Goal: Task Accomplishment & Management: Manage account settings

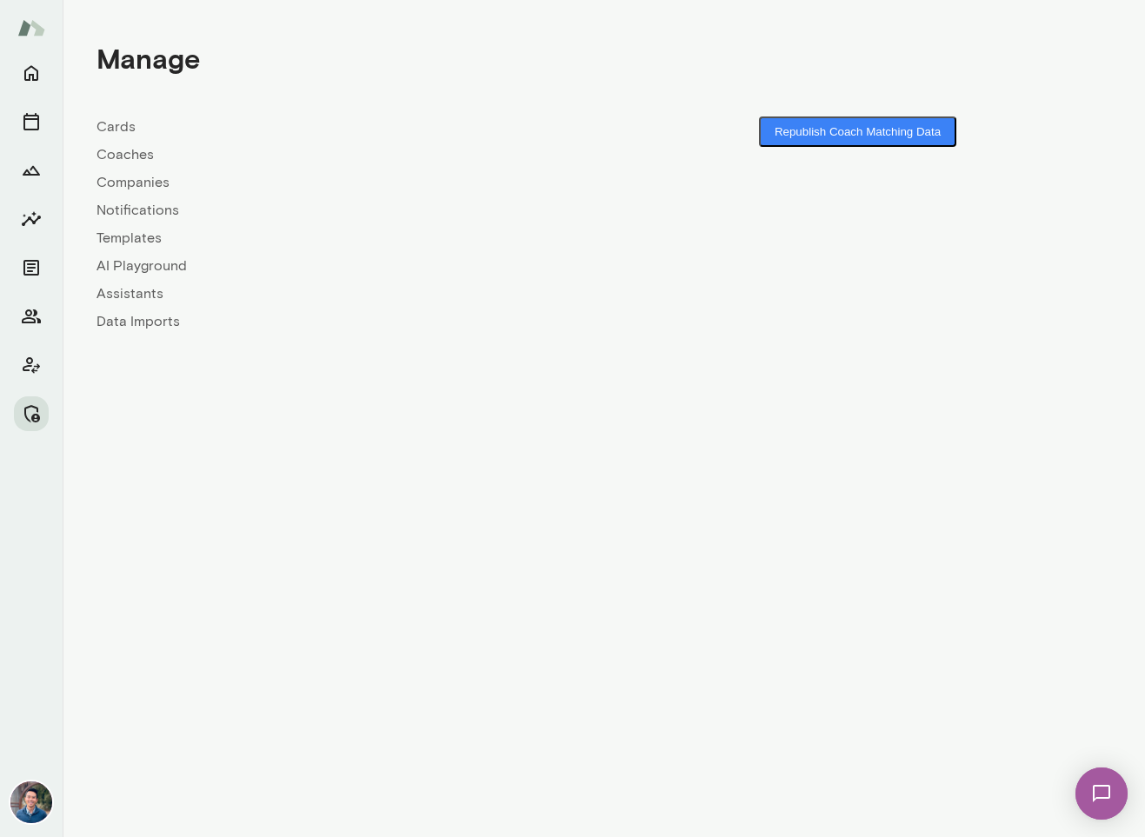
click at [130, 152] on link "Coaches" at bounding box center [350, 154] width 508 height 21
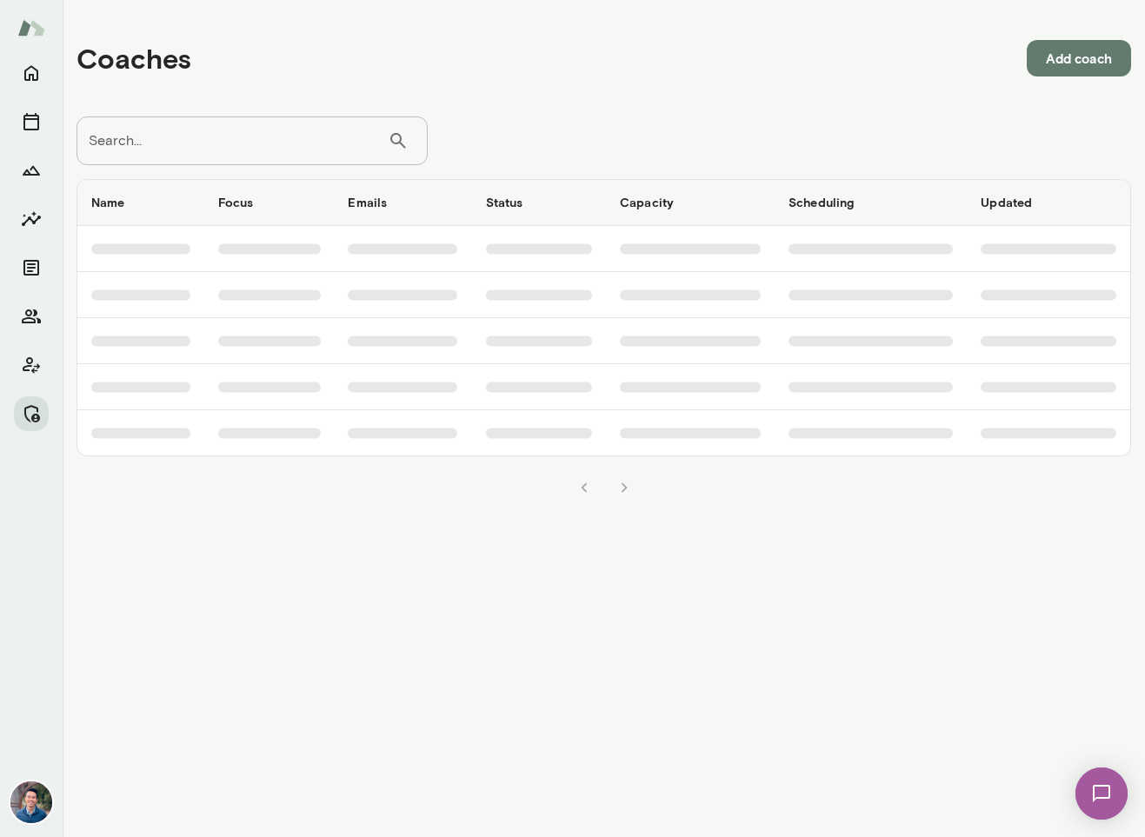
click at [203, 141] on input "Search..." at bounding box center [231, 140] width 311 height 49
type input "**********"
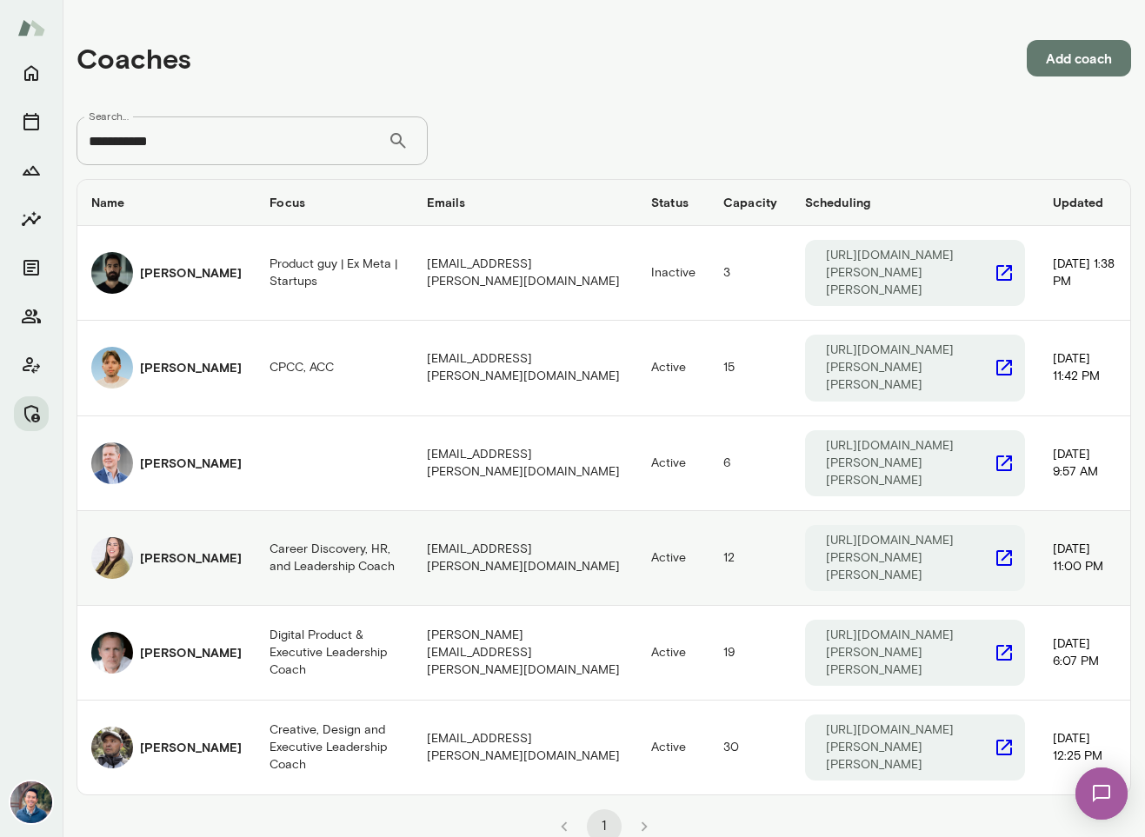
click at [158, 549] on h6 "[PERSON_NAME]" at bounding box center [191, 557] width 102 height 17
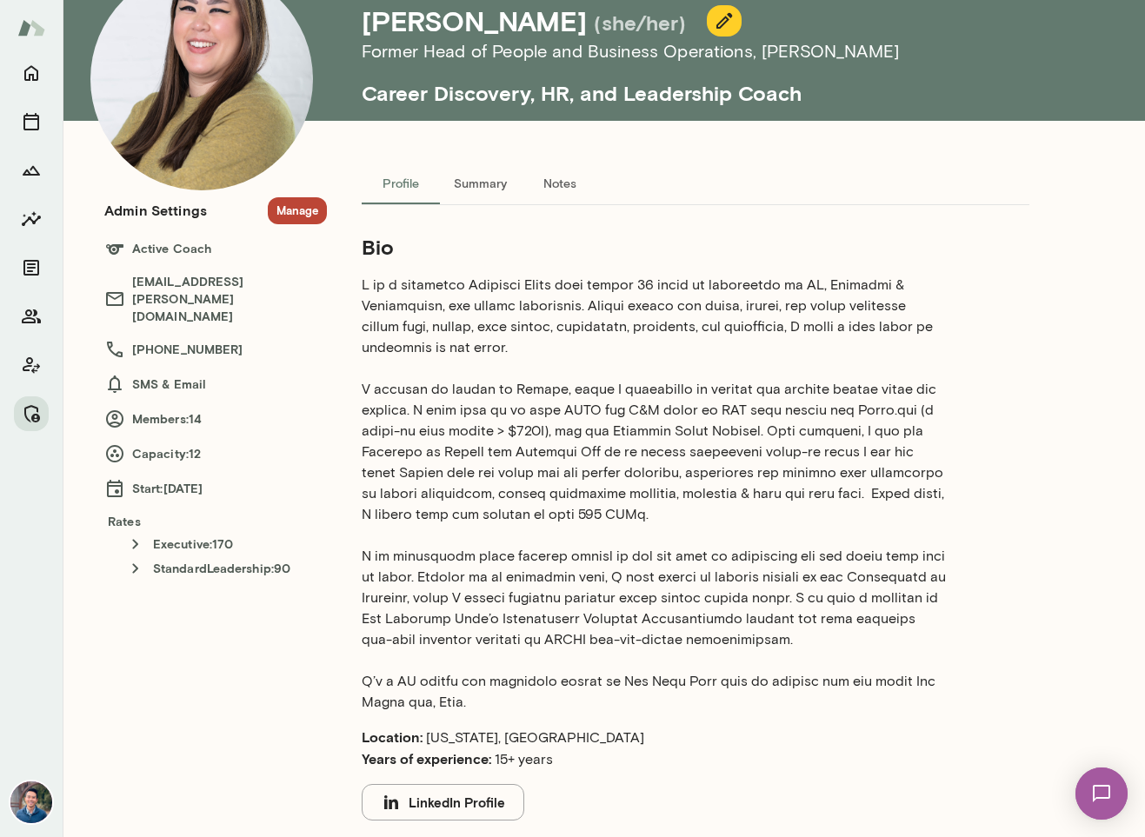
scroll to position [103, 0]
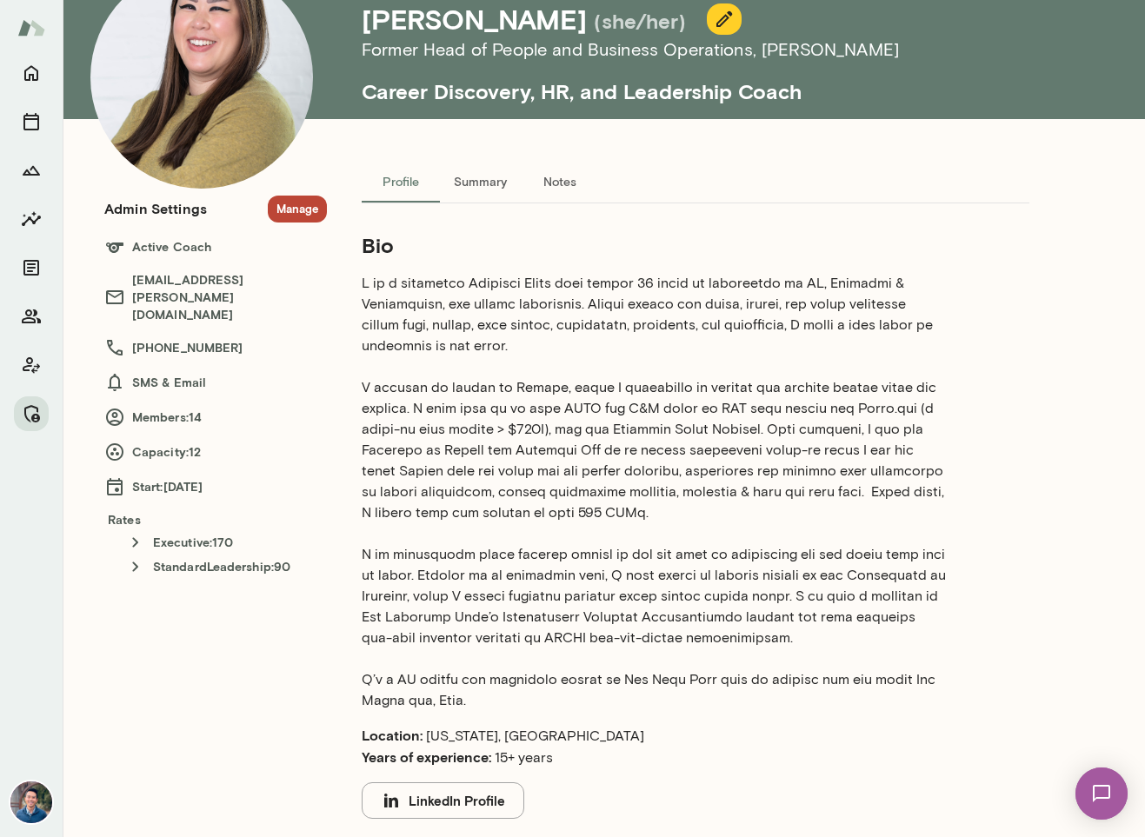
click at [311, 209] on button "Manage" at bounding box center [297, 209] width 59 height 27
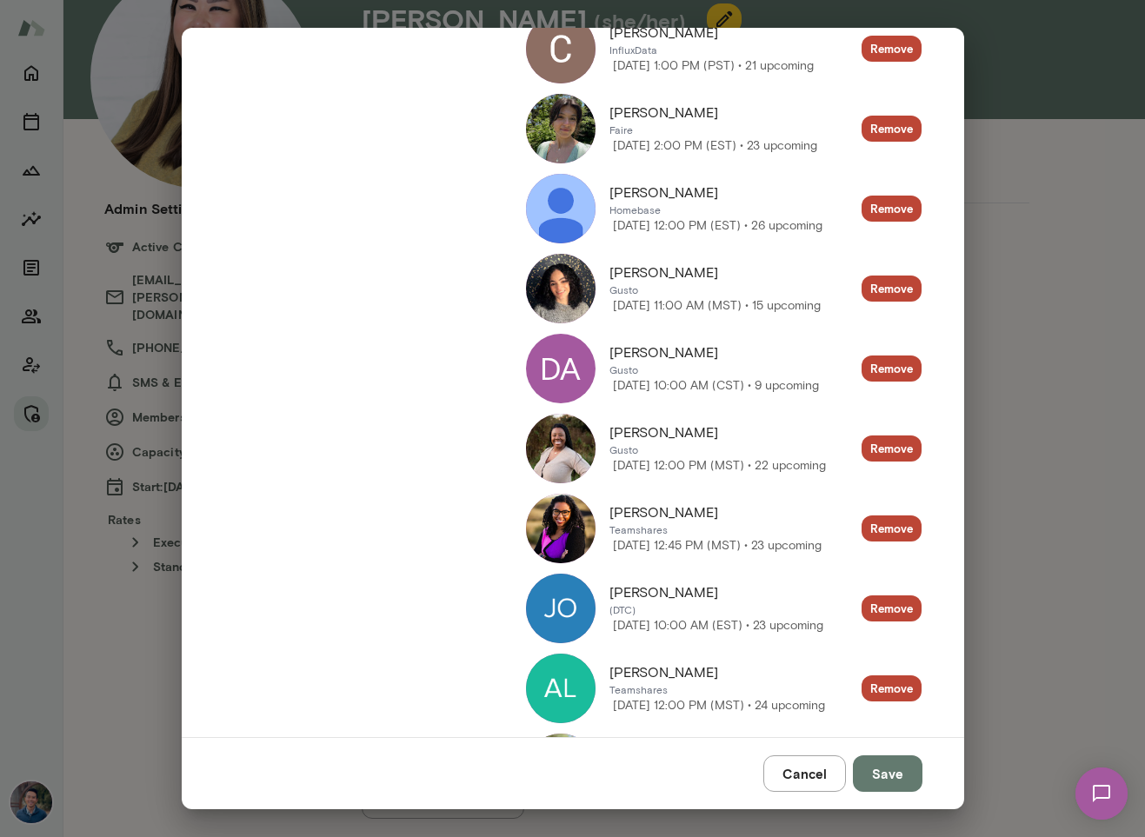
scroll to position [0, 0]
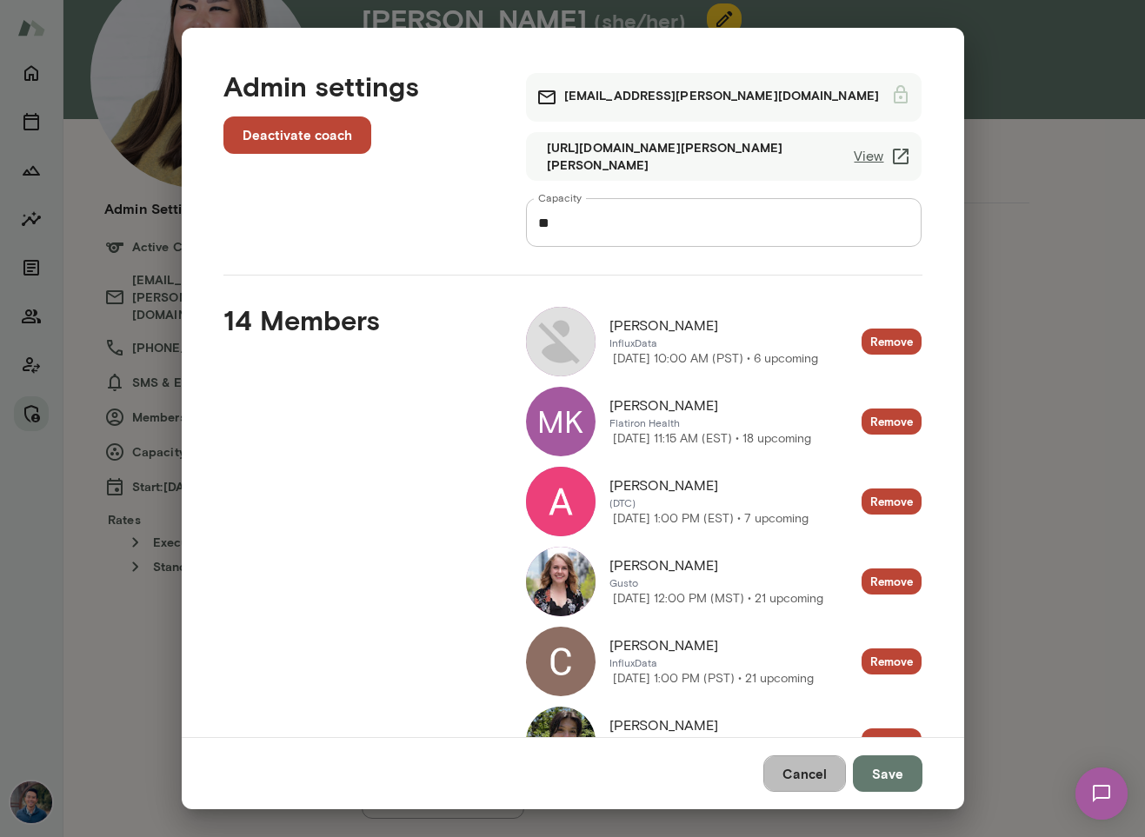
click at [793, 775] on button "Cancel" at bounding box center [804, 773] width 83 height 37
